Goal: Task Accomplishment & Management: Manage account settings

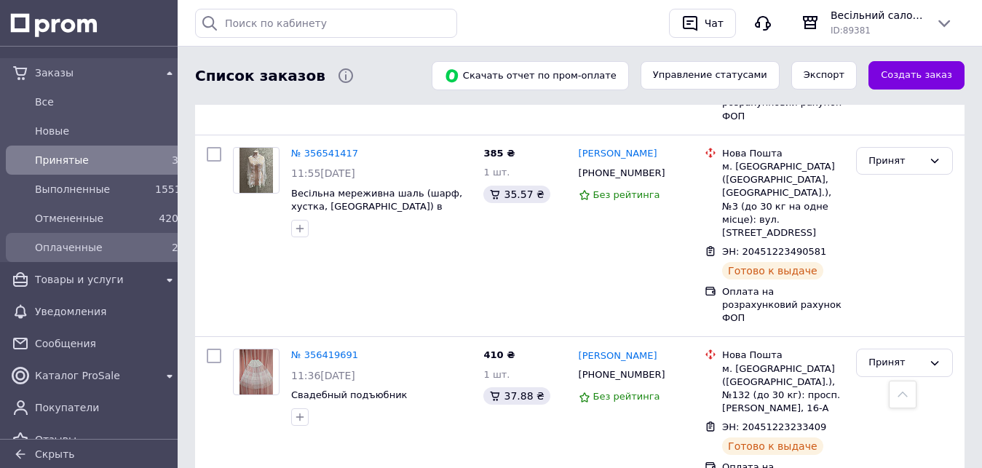
scroll to position [278, 0]
click at [64, 247] on span "Оплаченные" at bounding box center [92, 247] width 114 height 15
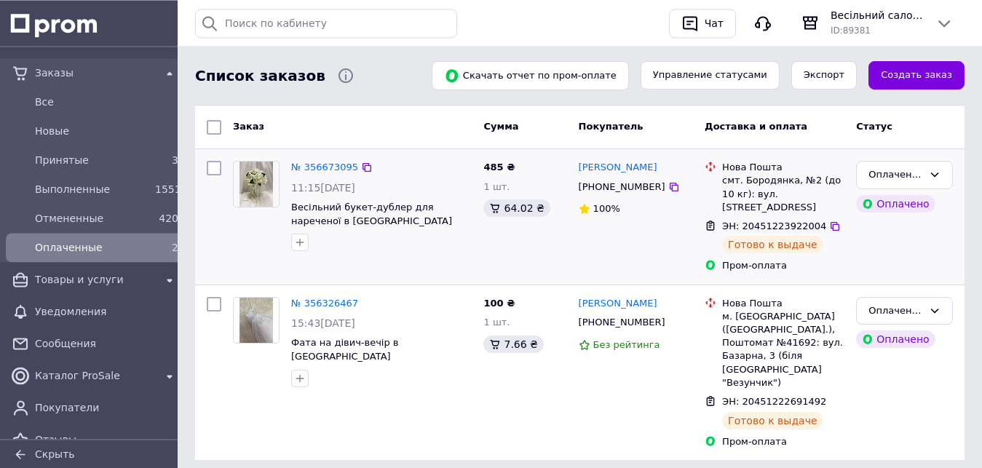
scroll to position [116, 0]
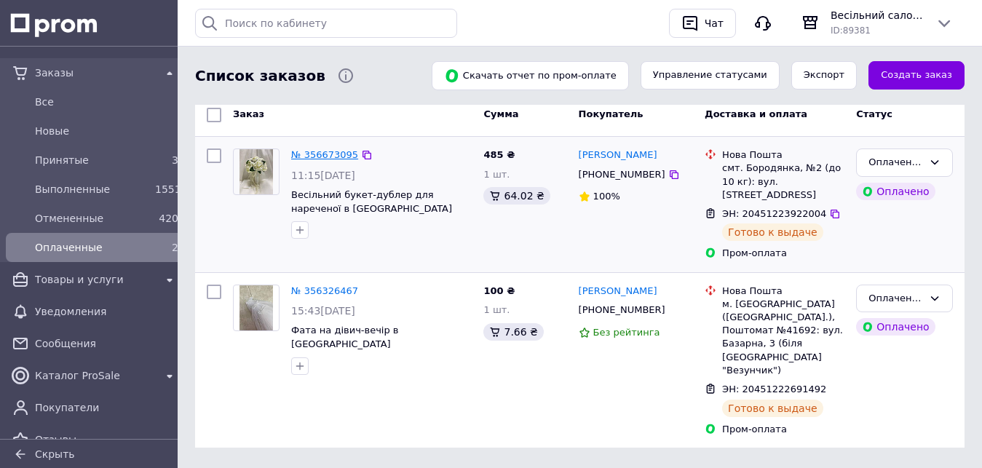
click at [314, 154] on link "№ 356673095" at bounding box center [324, 154] width 67 height 11
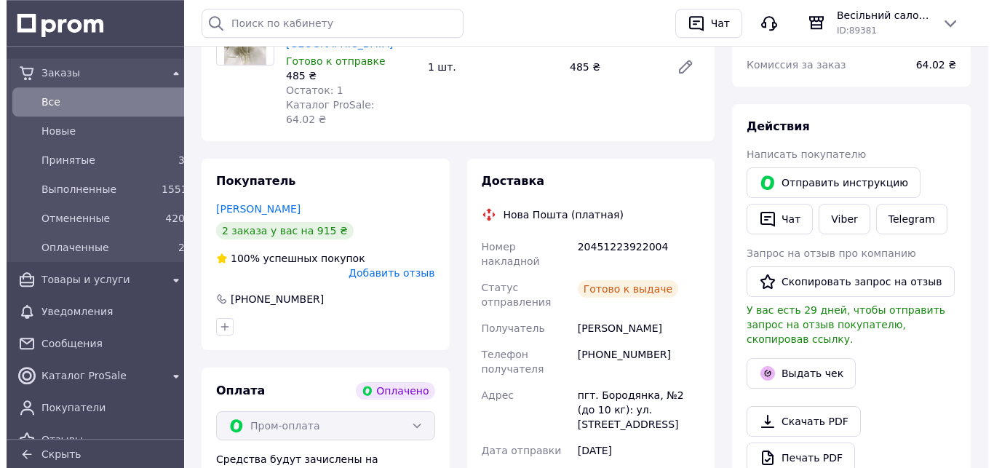
scroll to position [371, 0]
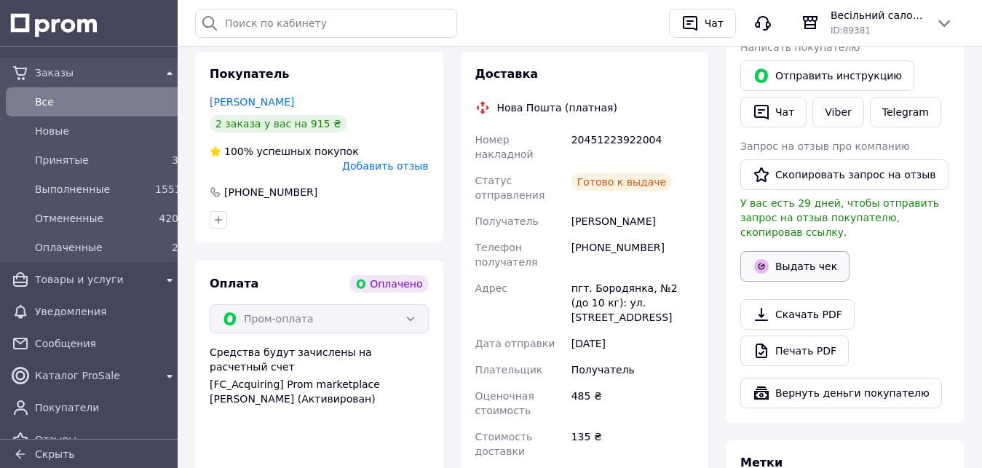
click at [792, 254] on button "Выдать чек" at bounding box center [794, 266] width 109 height 31
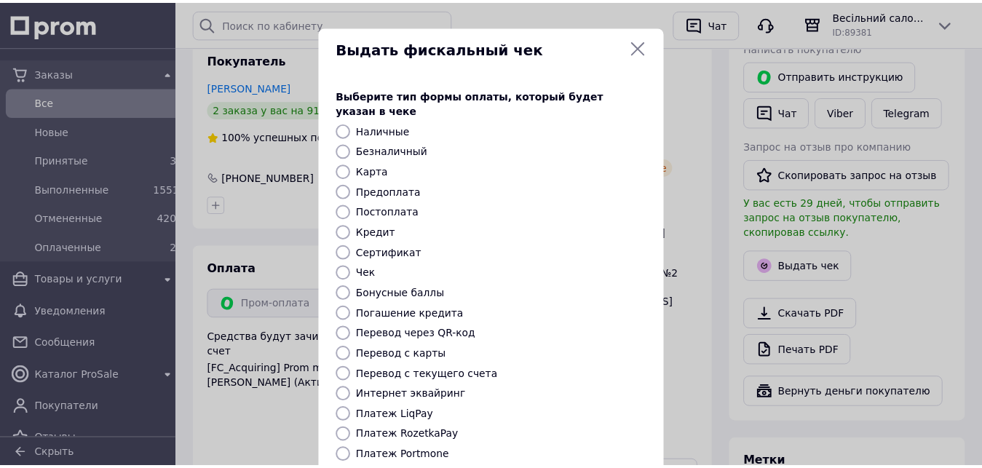
scroll to position [157, 0]
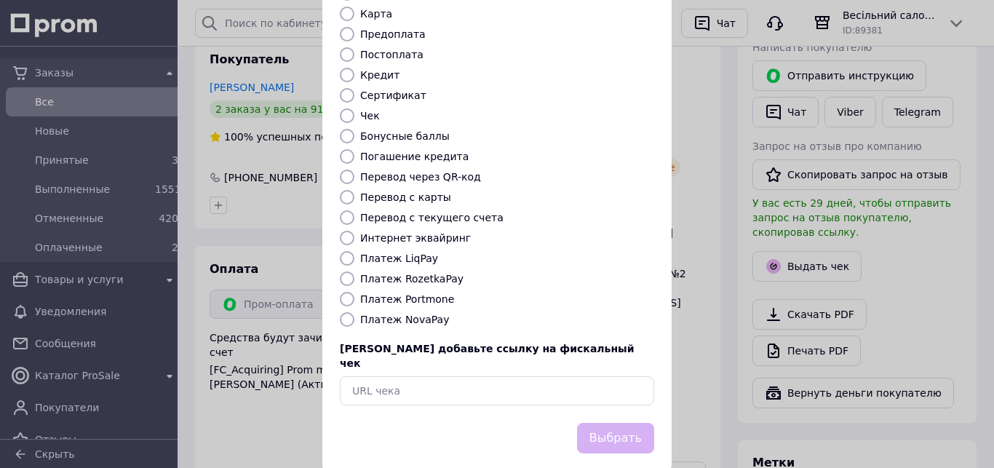
click at [341, 271] on input "Платеж RozetkaPay" at bounding box center [347, 278] width 15 height 15
radio input "true"
click at [613, 423] on button "Выбрать" at bounding box center [615, 438] width 77 height 31
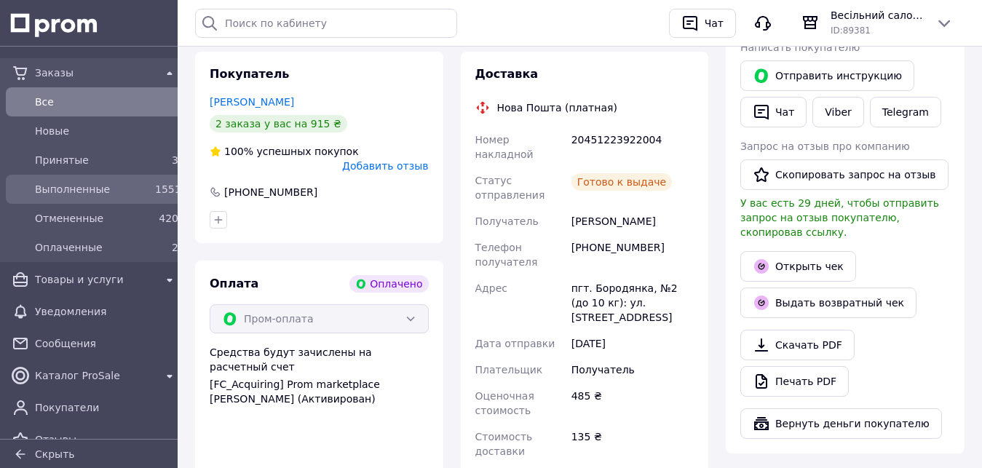
click at [78, 184] on span "Выполненные" at bounding box center [92, 189] width 114 height 15
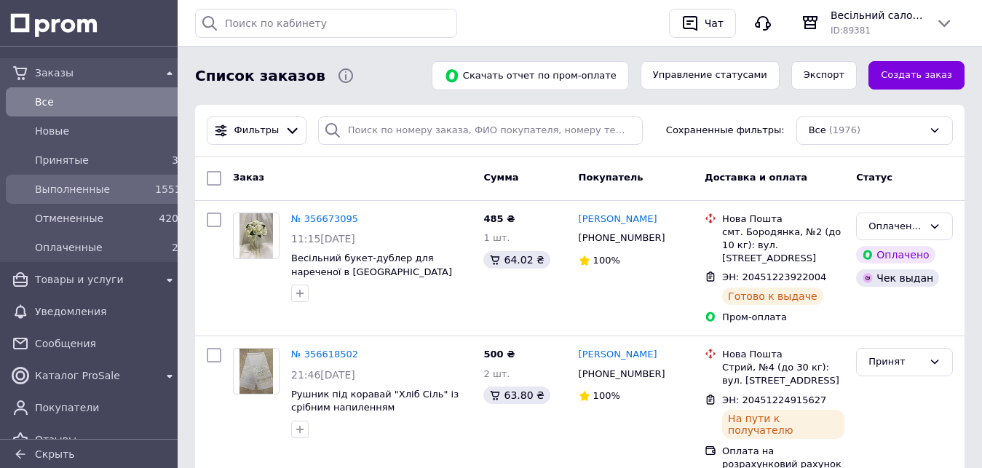
click at [77, 189] on span "Выполненные" at bounding box center [92, 189] width 114 height 15
